Goal: Task Accomplishment & Management: Manage account settings

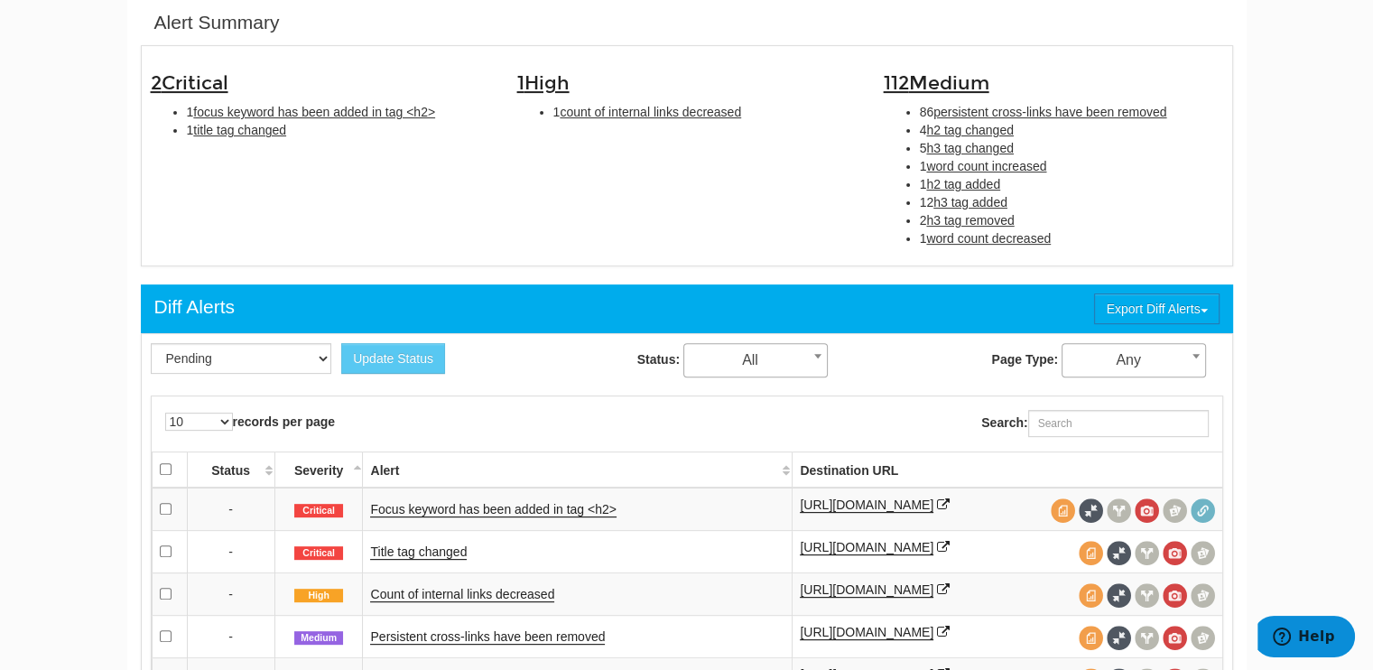
scroll to position [72, 0]
click at [543, 506] on link "Focus keyword has been added in tag <h2>" at bounding box center [493, 509] width 246 height 15
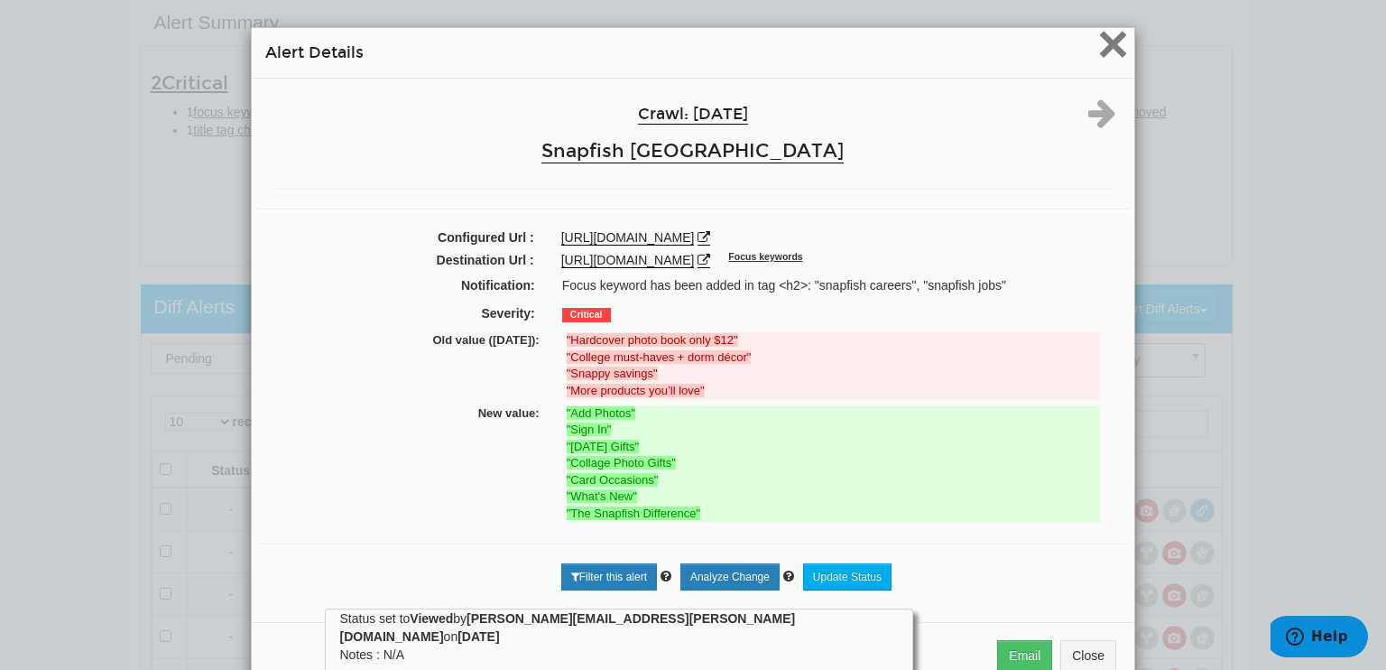
click at [1104, 51] on span "×" at bounding box center [1114, 44] width 32 height 60
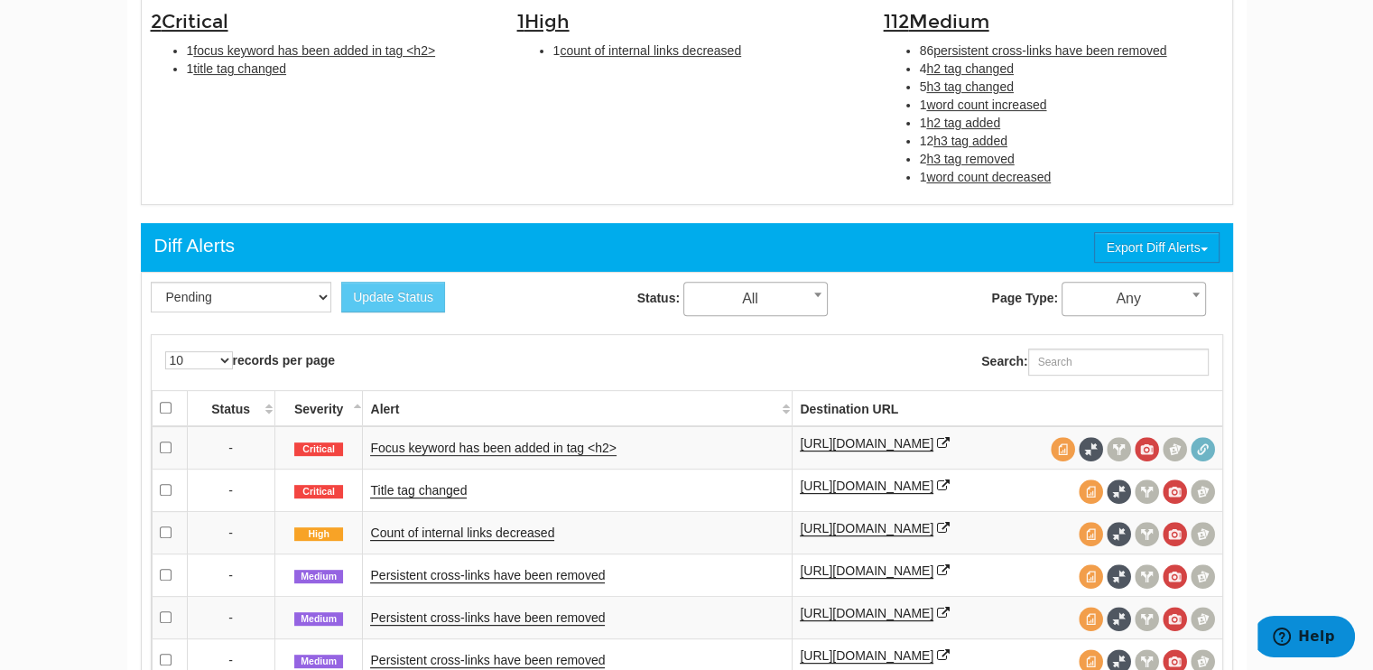
scroll to position [675, 0]
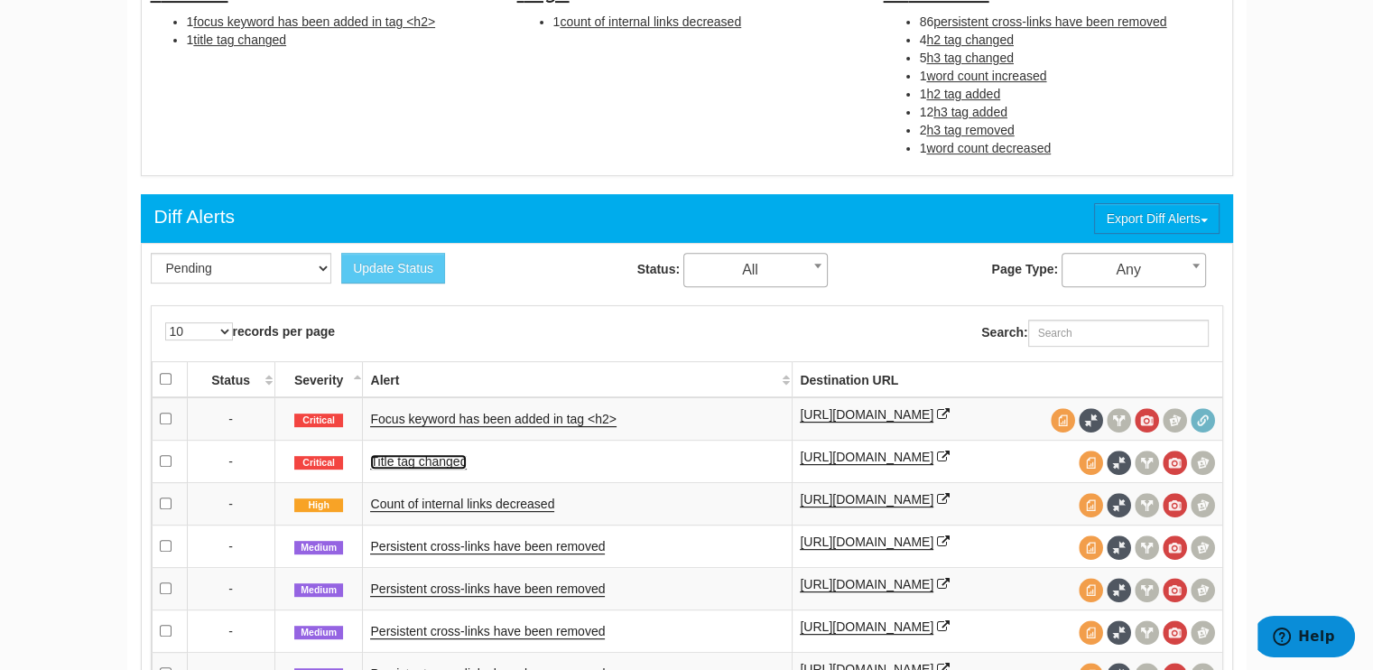
click at [435, 461] on link "Title tag changed" at bounding box center [418, 461] width 97 height 15
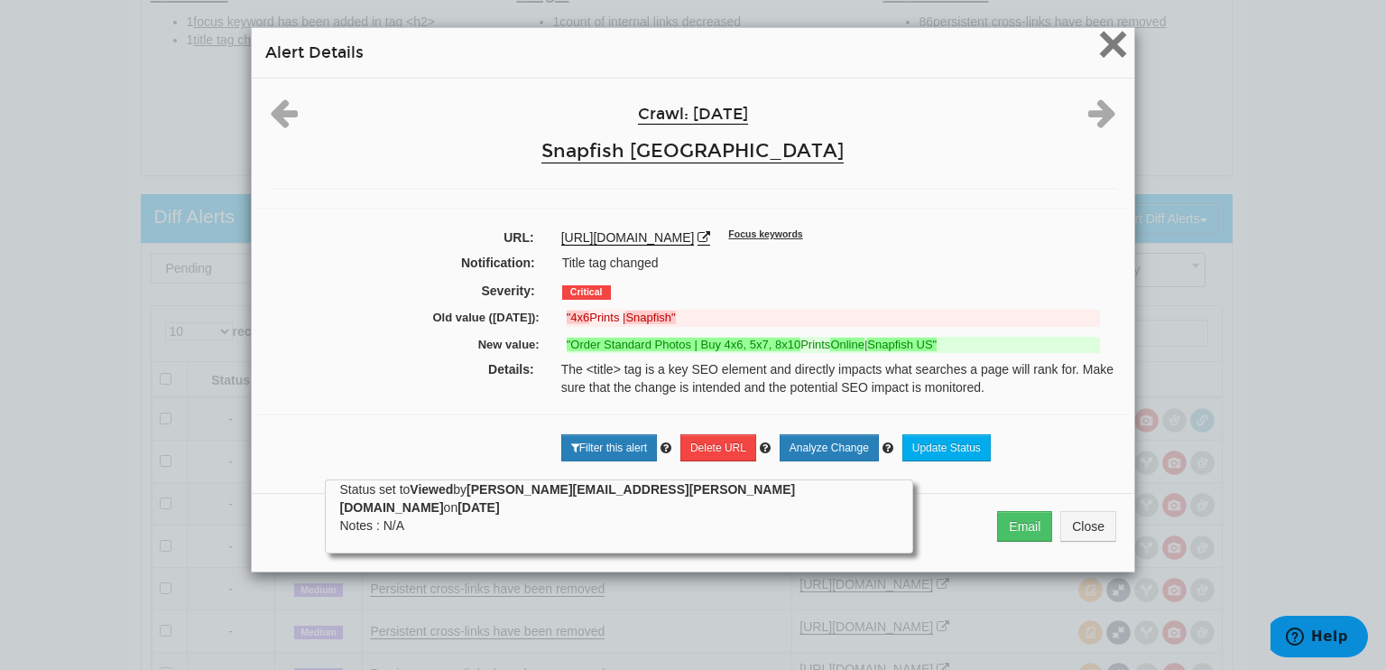
click at [1106, 49] on span "×" at bounding box center [1114, 44] width 32 height 60
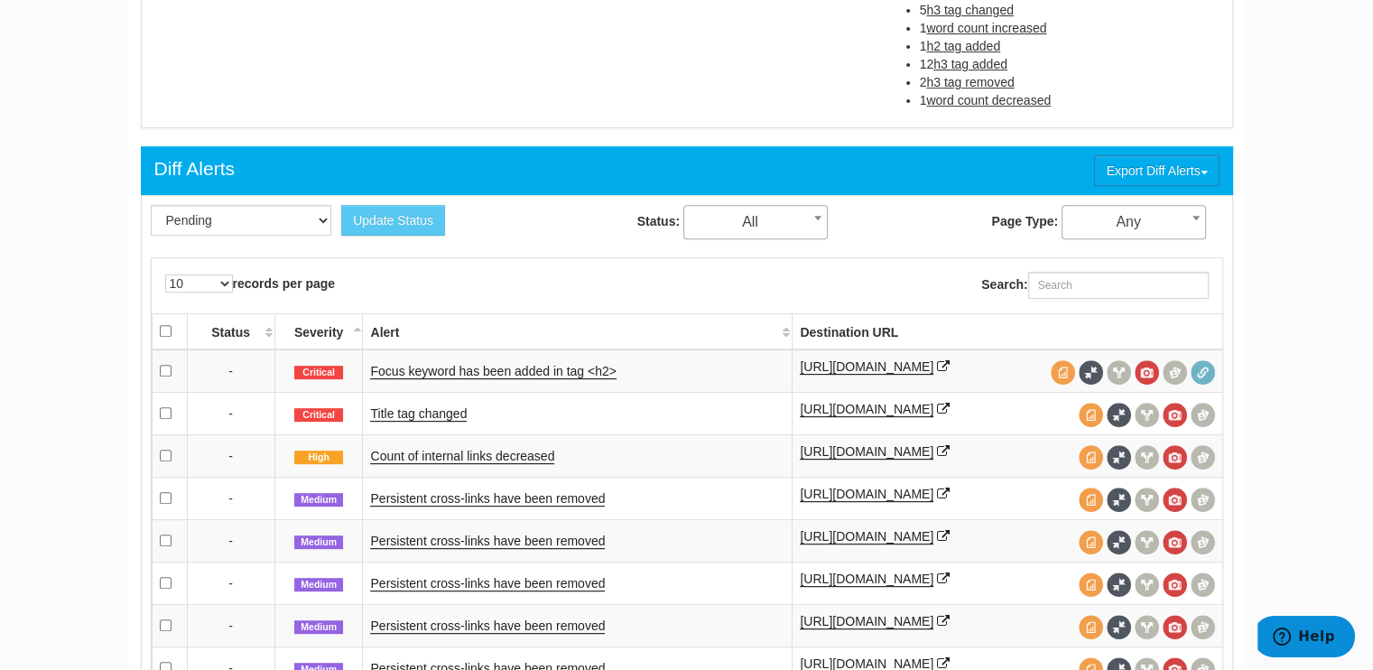
scroll to position [765, 0]
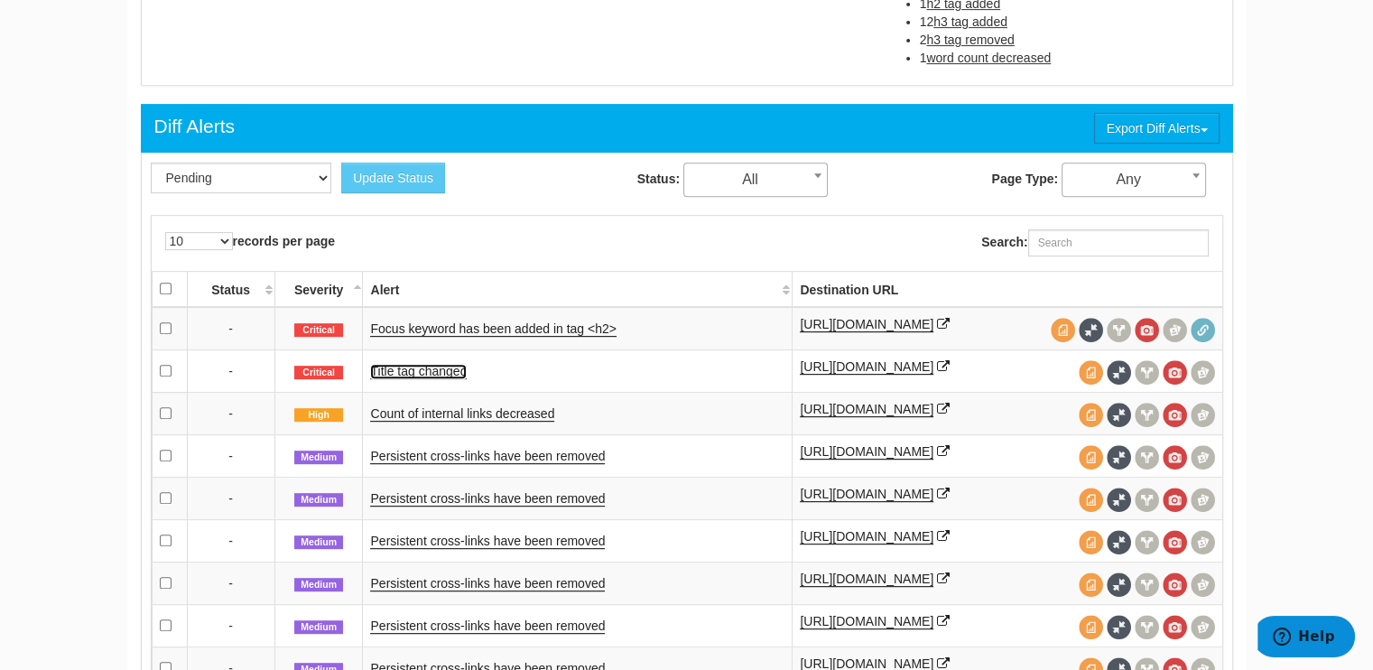
click at [432, 369] on link "Title tag changed" at bounding box center [418, 371] width 97 height 15
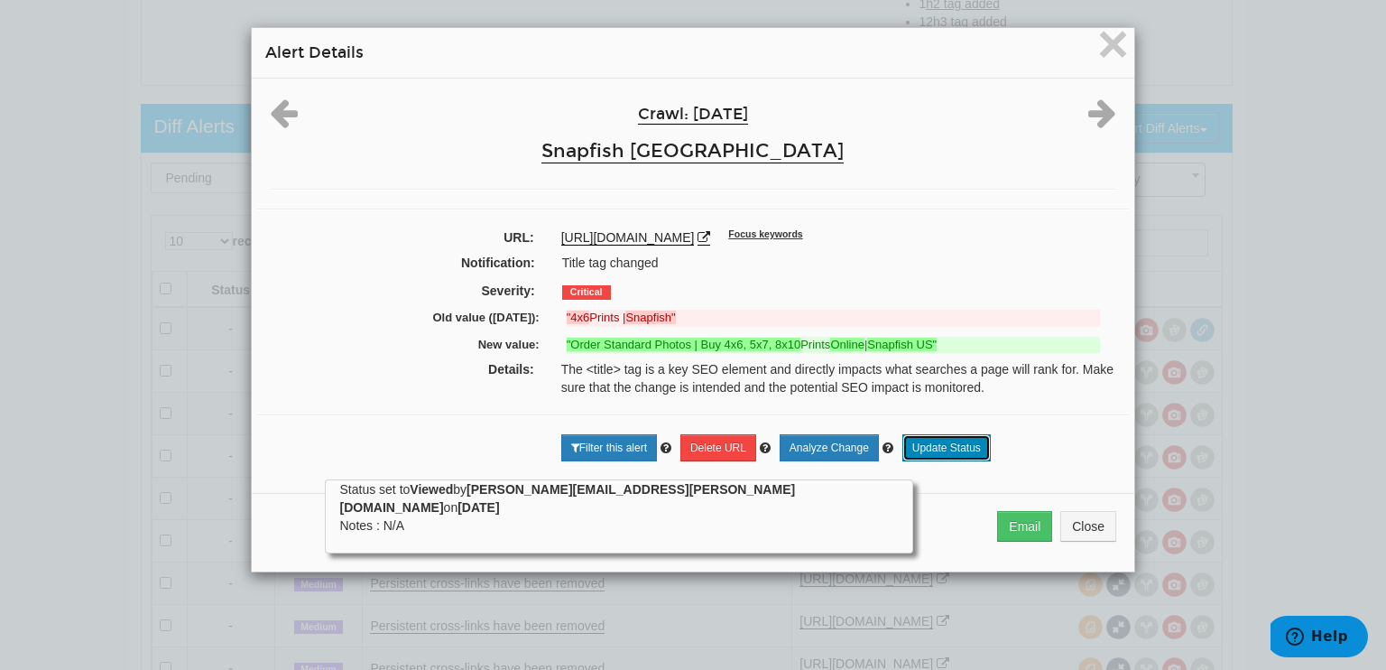
click at [963, 451] on link "Update Status" at bounding box center [947, 447] width 88 height 27
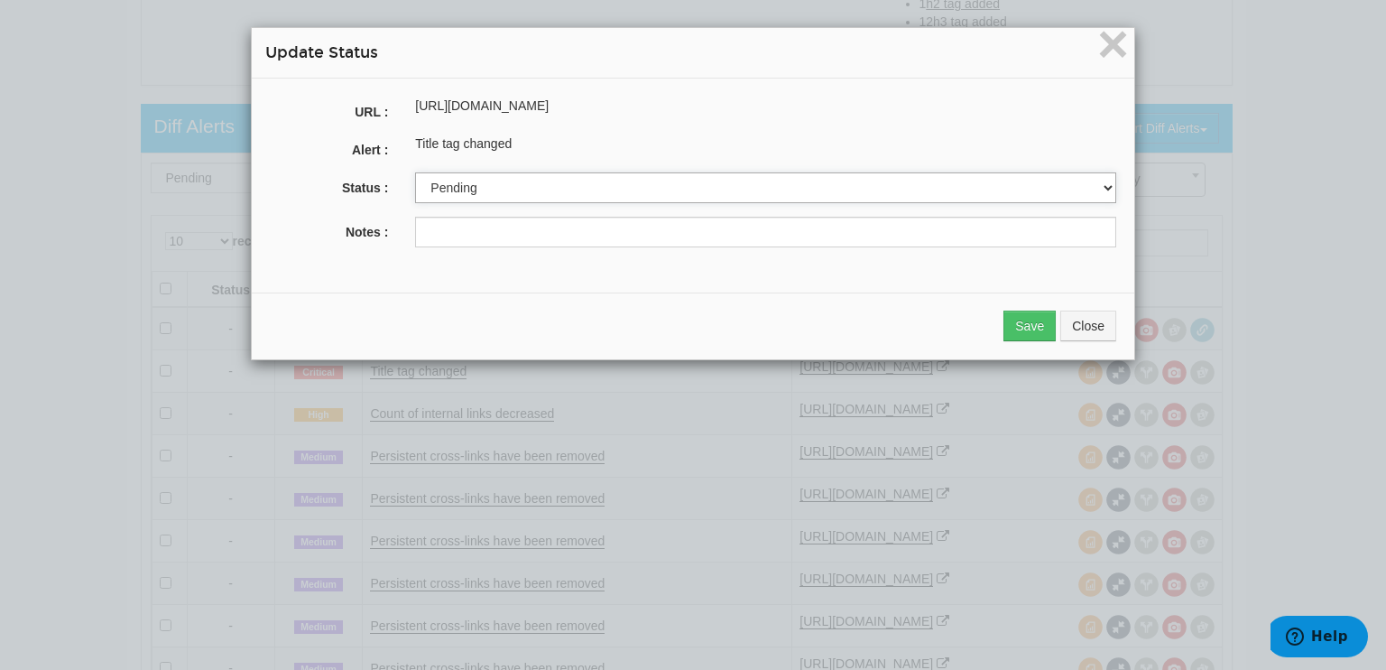
click at [556, 198] on select "Pending Viewed Resolved" at bounding box center [765, 187] width 701 height 31
select select "1"
click at [415, 172] on select "Pending Viewed Resolved" at bounding box center [765, 187] width 701 height 31
click at [1022, 329] on button "Save" at bounding box center [1030, 326] width 52 height 31
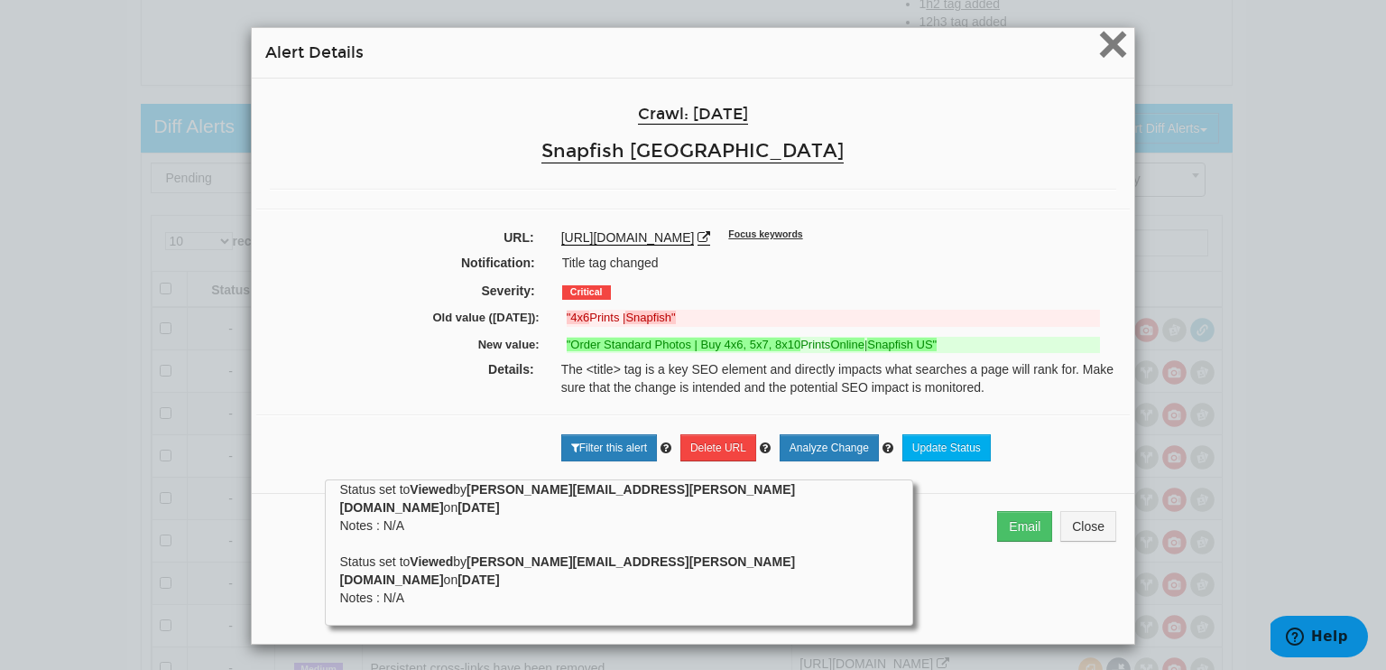
click at [1108, 39] on span "×" at bounding box center [1114, 44] width 32 height 60
